Goal: Information Seeking & Learning: Learn about a topic

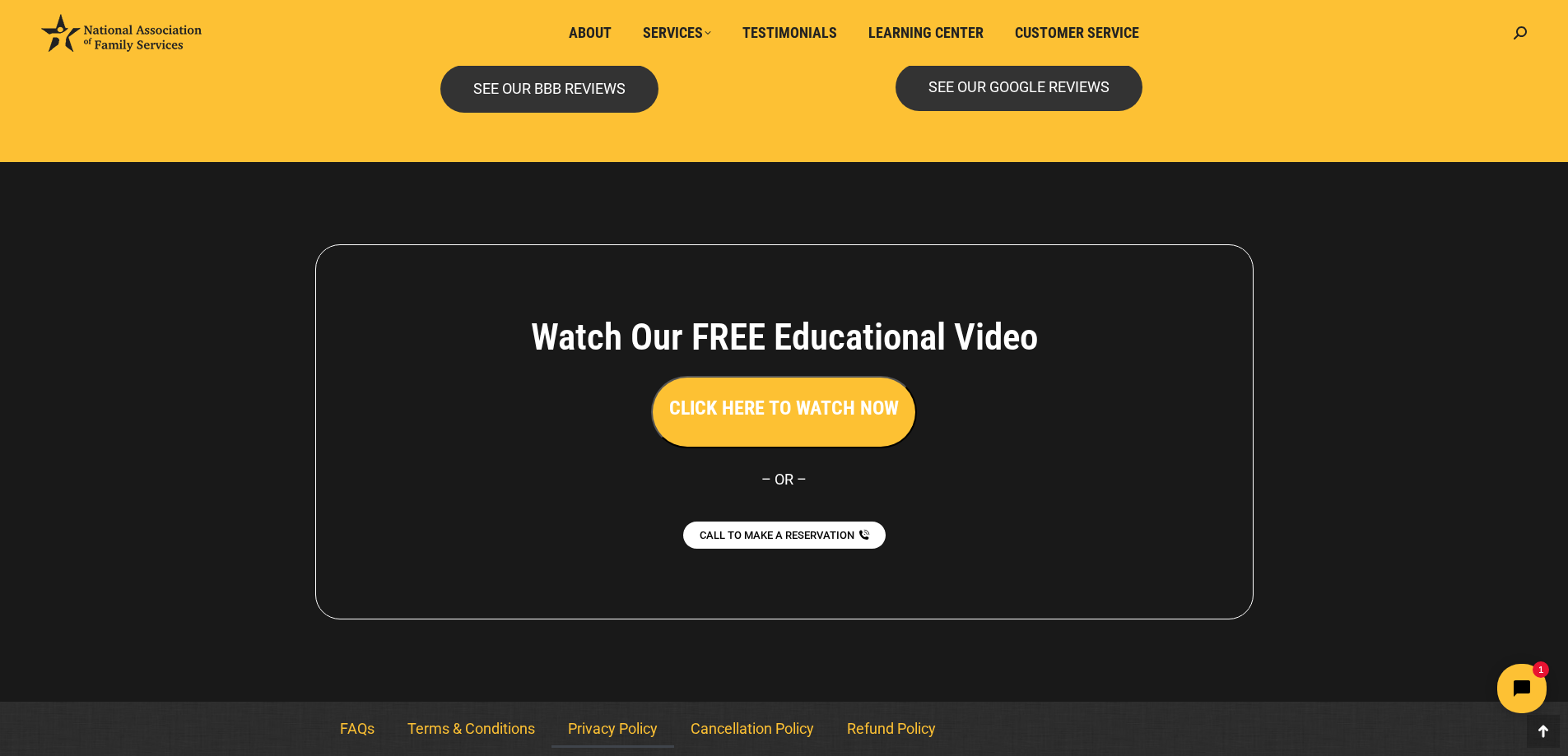
click at [625, 729] on link "Privacy Policy" at bounding box center [613, 729] width 123 height 38
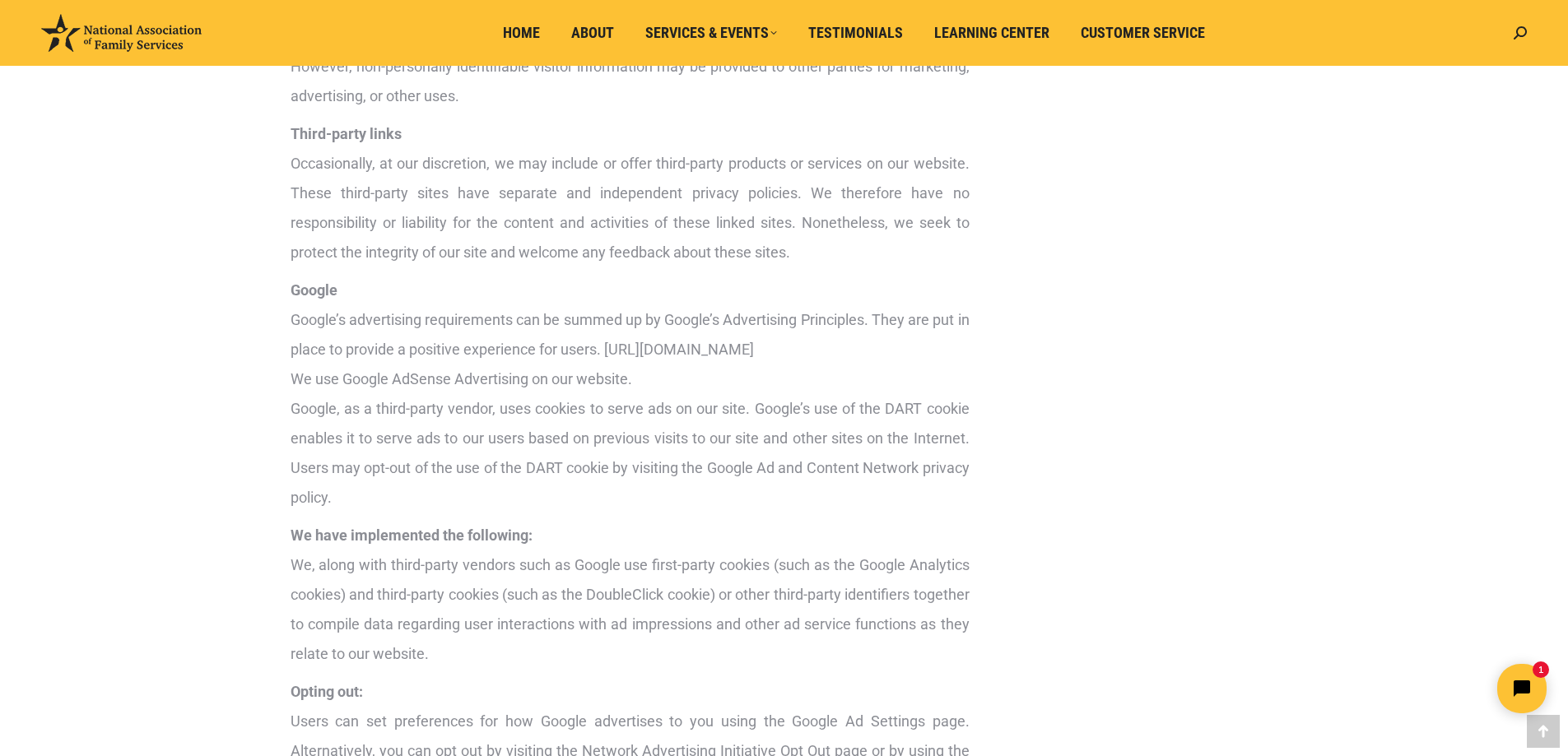
scroll to position [2139, 0]
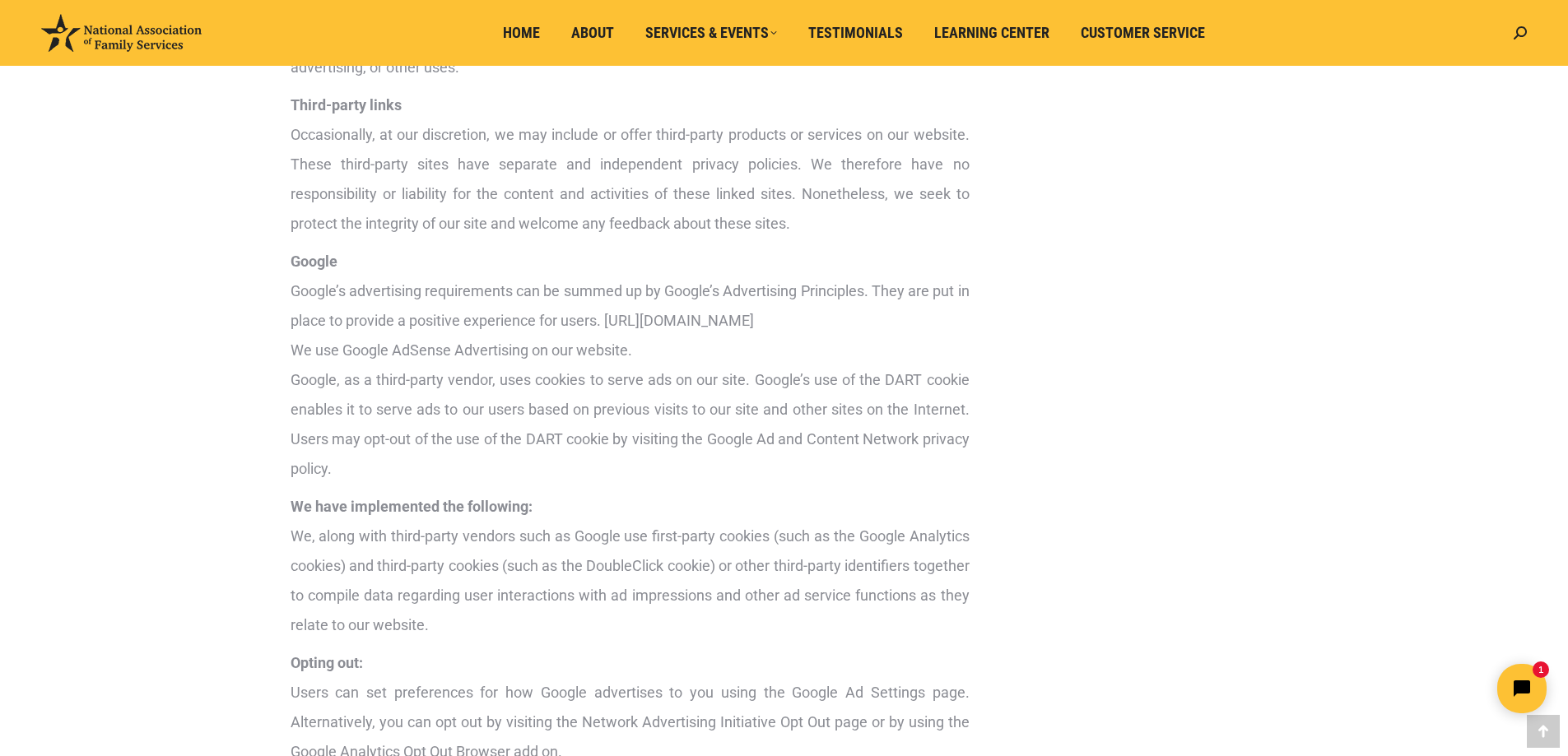
drag, startPoint x: 291, startPoint y: 352, endPoint x: 709, endPoint y: 338, distance: 418.2
click at [733, 340] on p "Google Google’s advertising requirements can be summed up by Google’s Advertisi…" at bounding box center [631, 365] width 679 height 237
click at [519, 251] on p "Google Google’s advertising requirements can be summed up by Google’s Advertisi…" at bounding box center [631, 365] width 679 height 237
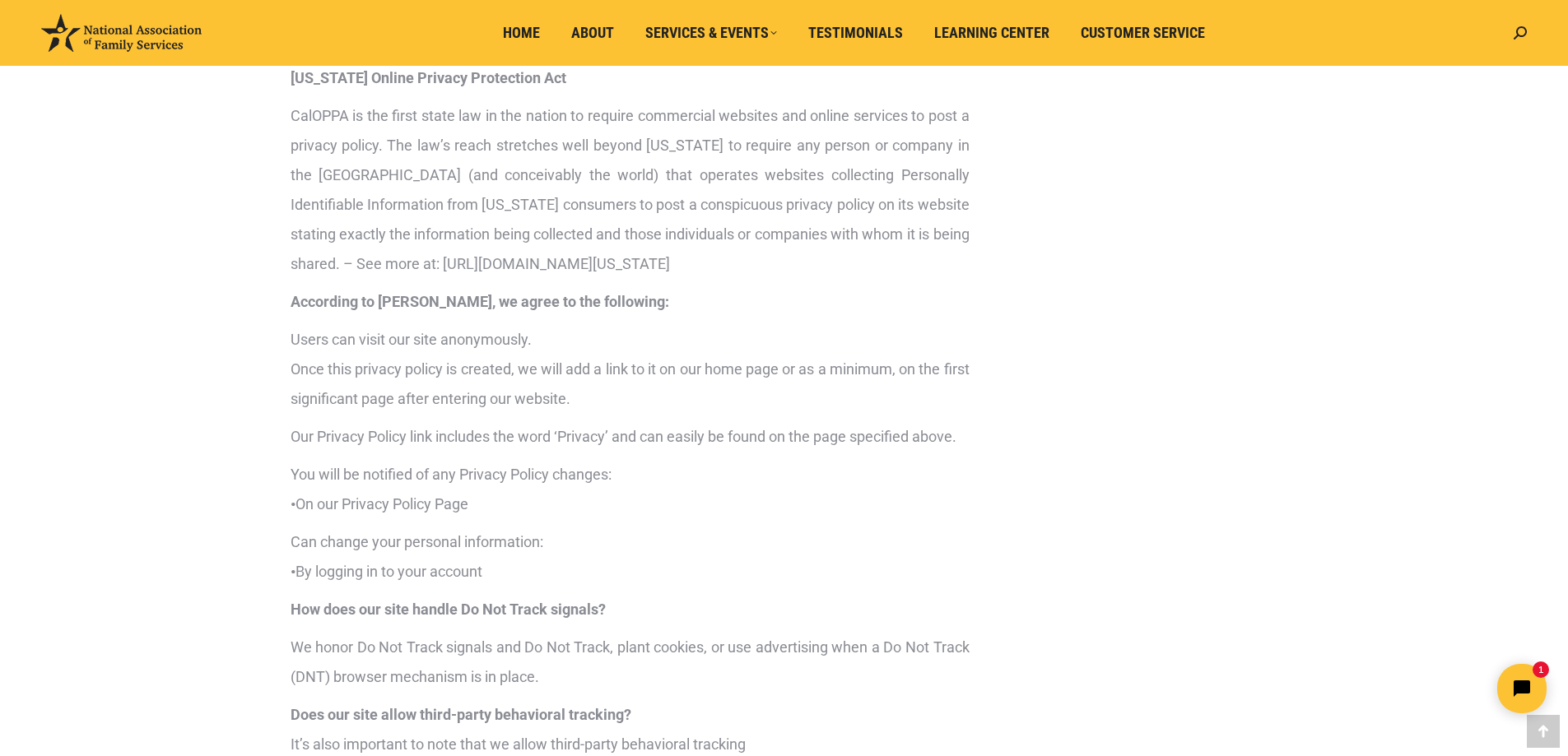
scroll to position [2880, 0]
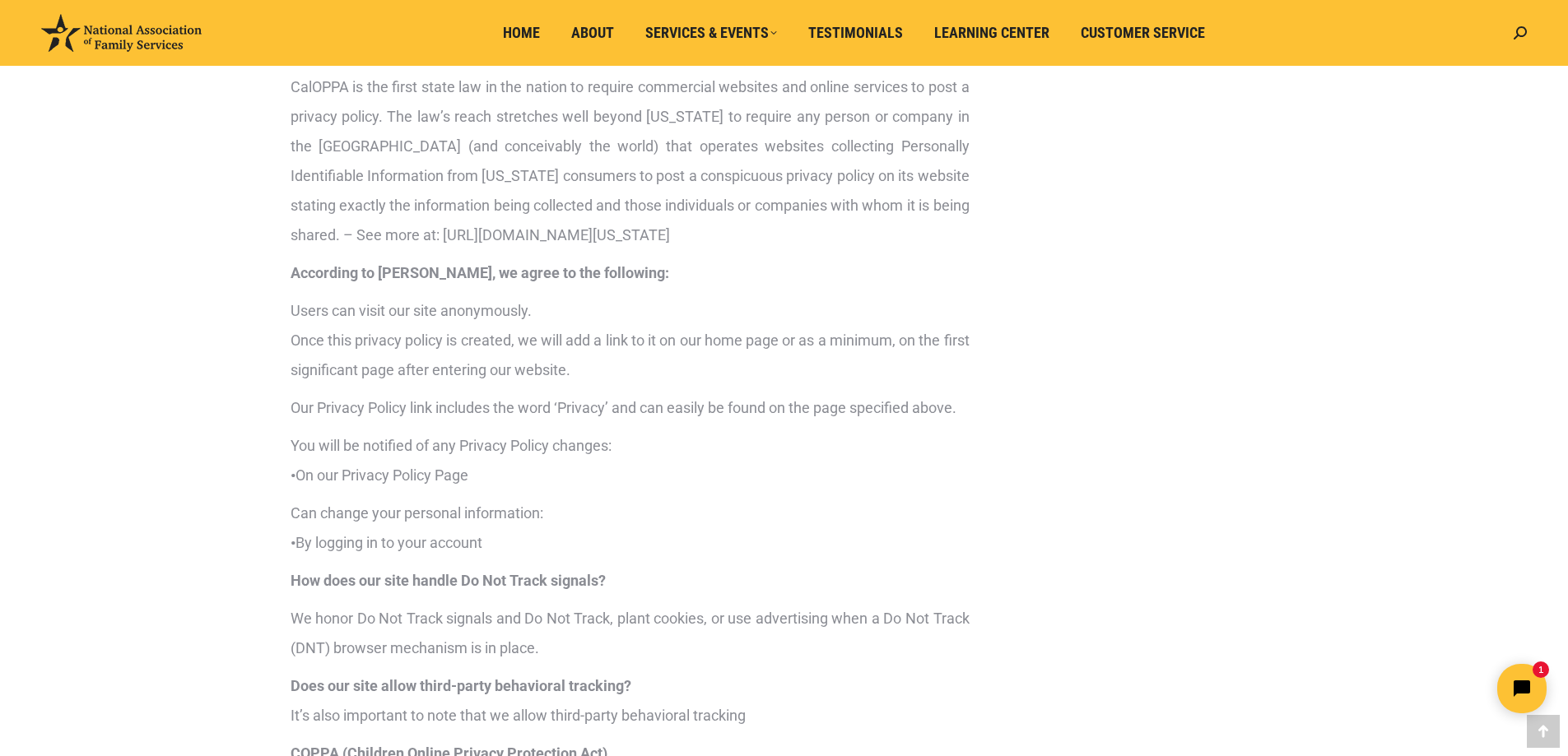
drag, startPoint x: 555, startPoint y: 265, endPoint x: 511, endPoint y: 291, distance: 51.1
click at [511, 250] on p "CalOPPA is the first state law in the nation to require commercial websites and…" at bounding box center [631, 160] width 679 height 177
click at [553, 250] on p "CalOPPA is the first state law in the nation to require commercial websites and…" at bounding box center [631, 160] width 679 height 177
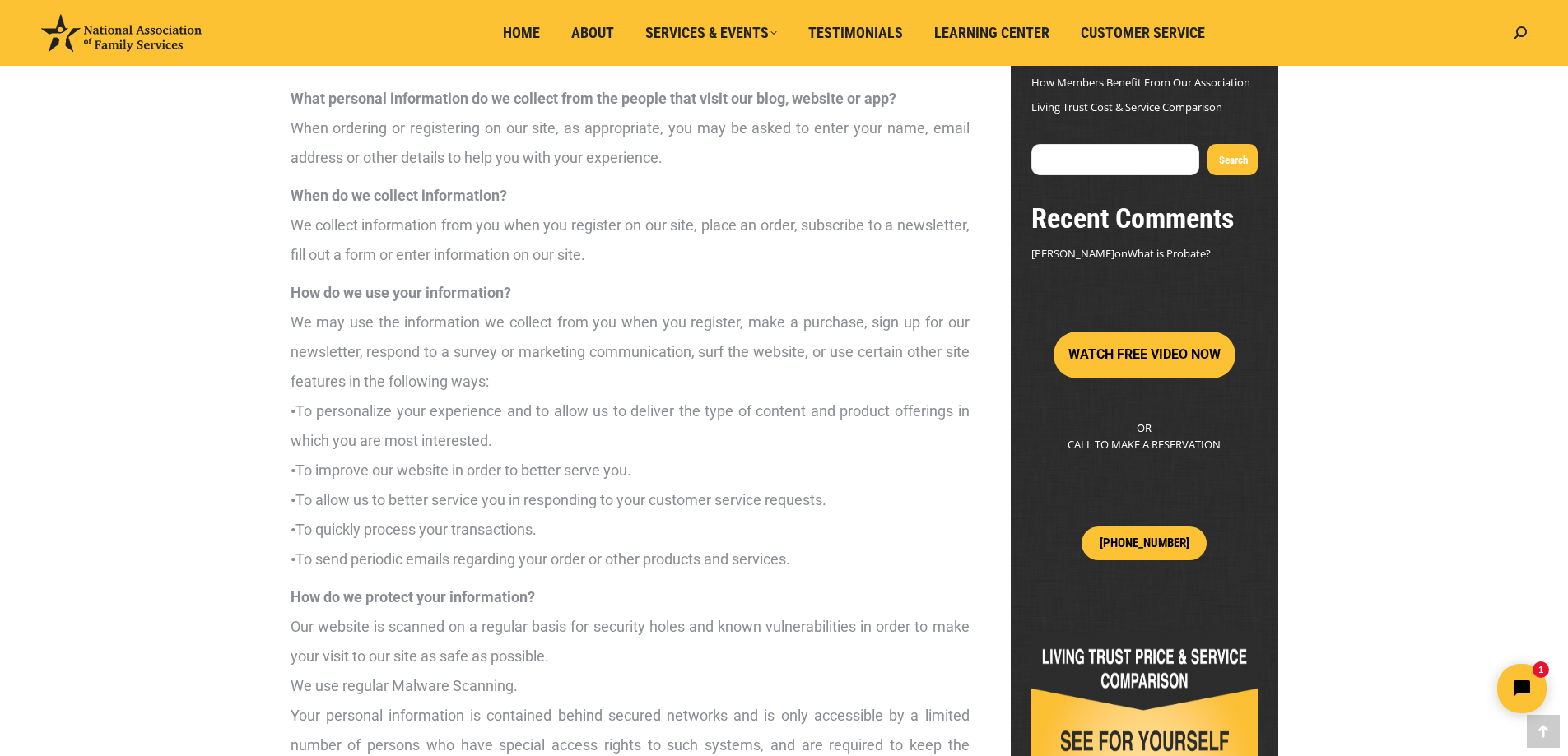
scroll to position [0, 0]
